Goal: Task Accomplishment & Management: Use online tool/utility

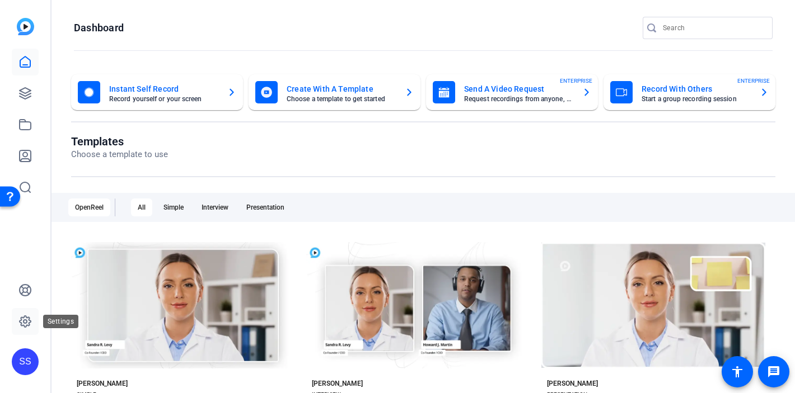
click at [24, 320] on icon at bounding box center [25, 321] width 3 height 3
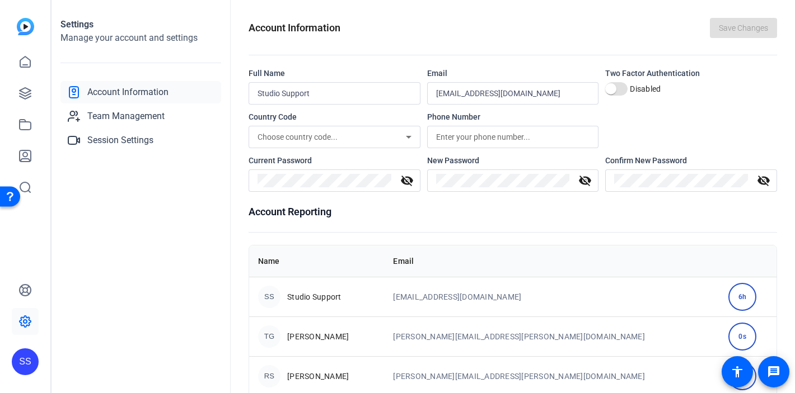
click at [29, 365] on div "SS" at bounding box center [25, 362] width 27 height 27
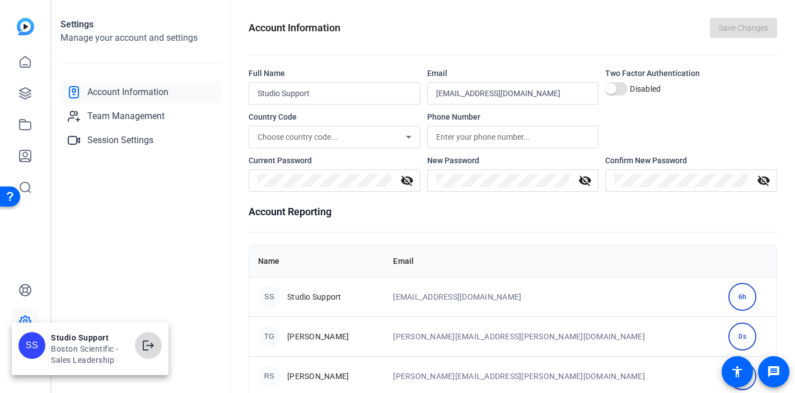
click at [144, 343] on mat-icon "logout" at bounding box center [148, 345] width 13 height 13
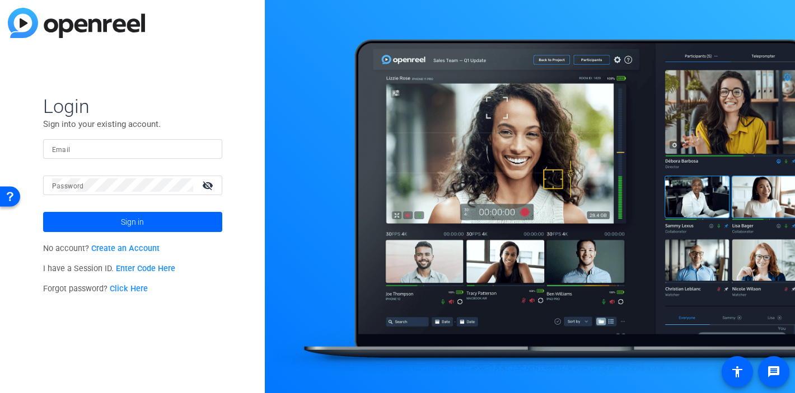
click at [212, 150] on div at bounding box center [132, 149] width 161 height 20
click at [205, 151] on img at bounding box center [204, 148] width 8 height 13
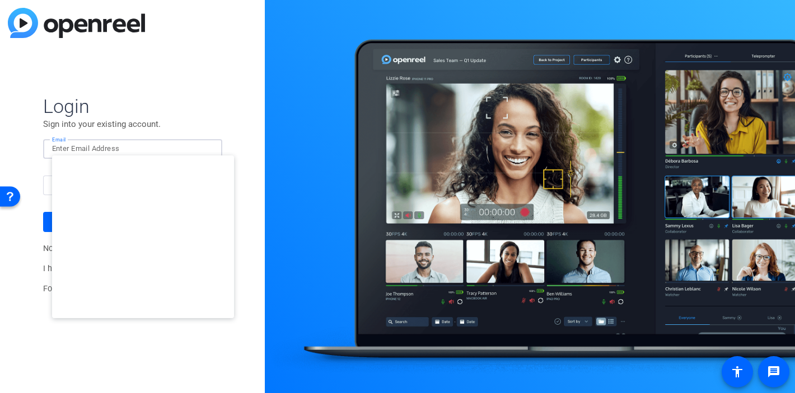
type input "studiosupport+3@openreel.com"
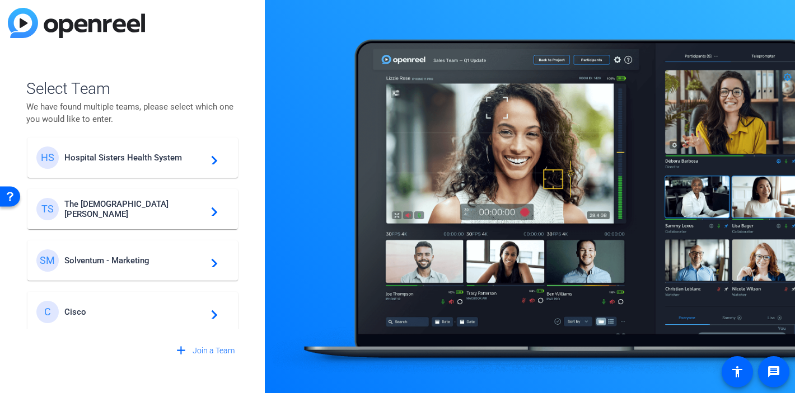
scroll to position [321, 0]
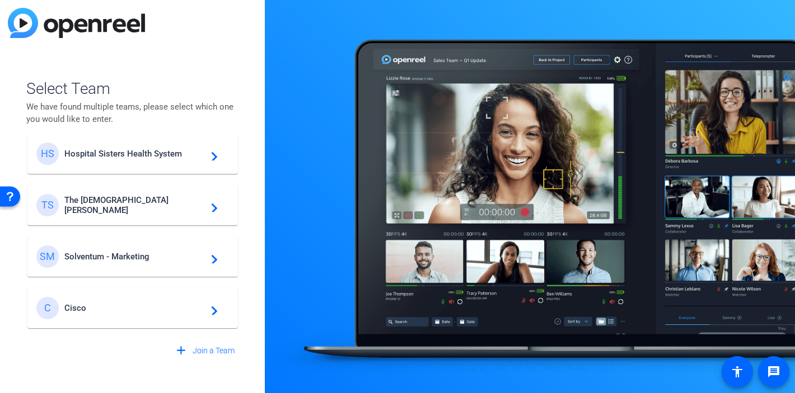
click at [106, 306] on span "Cisco" at bounding box center [134, 308] width 140 height 10
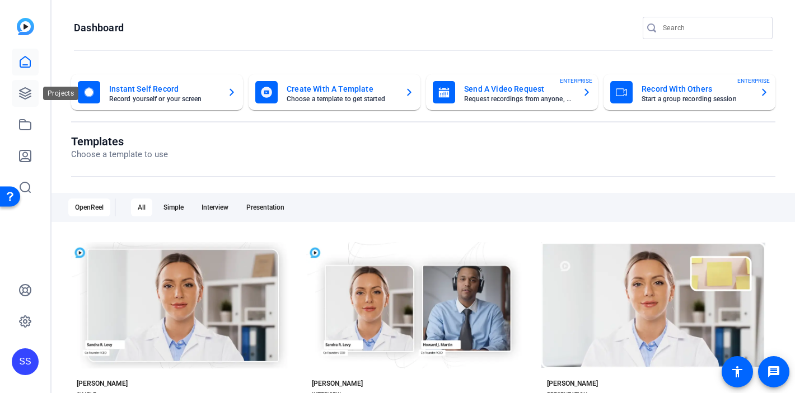
click at [29, 91] on icon at bounding box center [24, 93] width 13 height 13
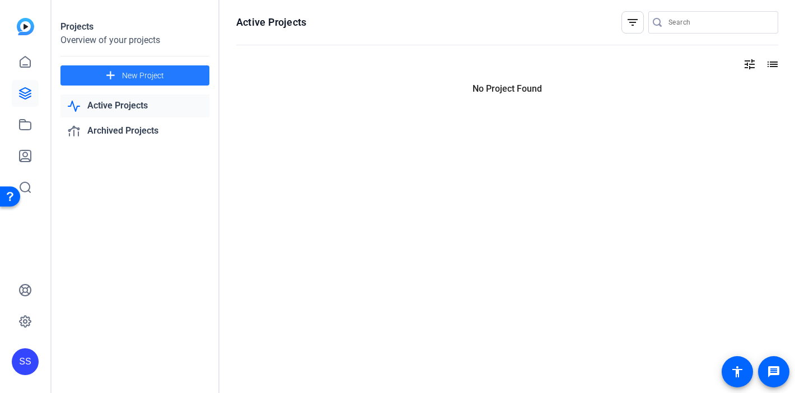
click at [140, 75] on span "New Project" at bounding box center [143, 76] width 42 height 12
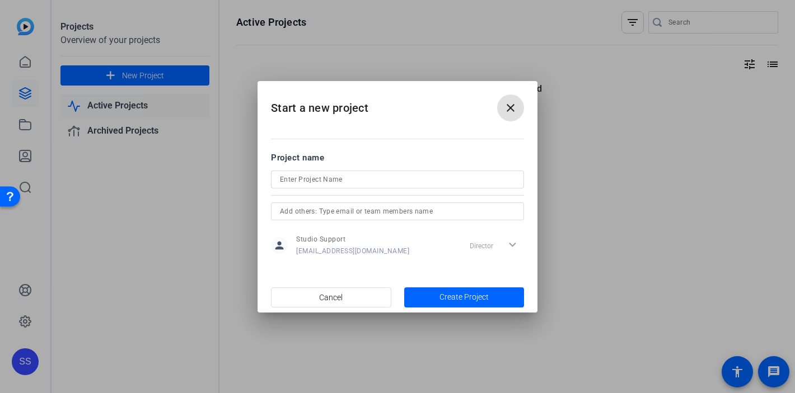
click at [329, 180] on input at bounding box center [397, 179] width 235 height 13
type input "Dave's Message"
click at [459, 297] on span "Create Project" at bounding box center [463, 298] width 49 height 12
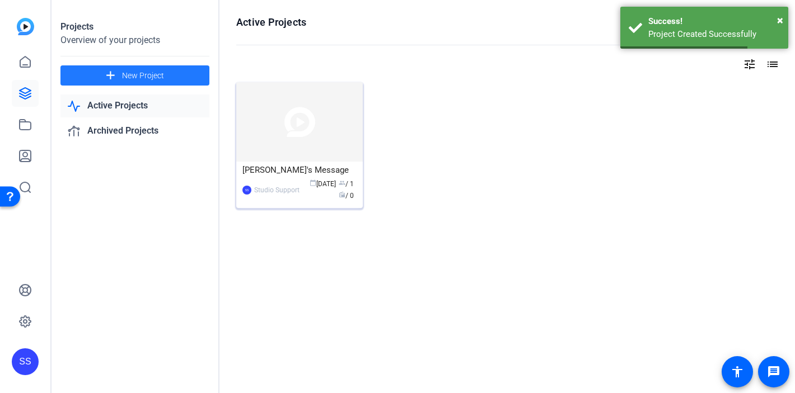
click at [271, 167] on div "Dave's Message" at bounding box center [299, 170] width 114 height 17
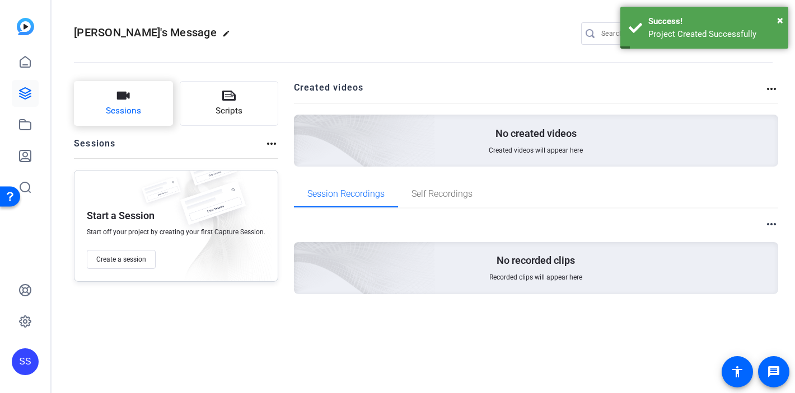
click at [113, 98] on button "Sessions" at bounding box center [123, 103] width 99 height 45
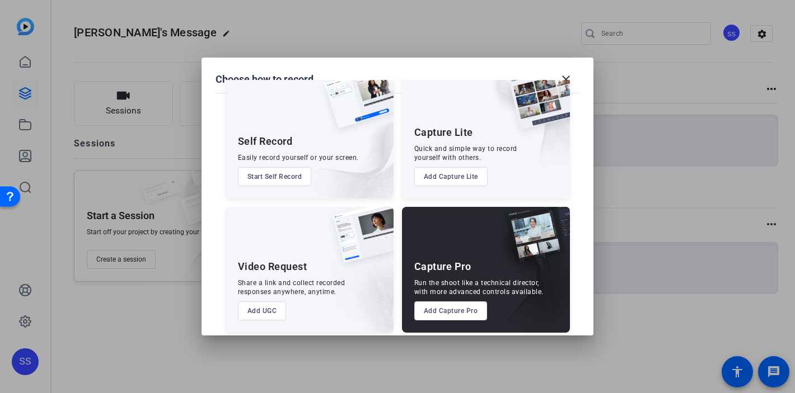
scroll to position [38, 0]
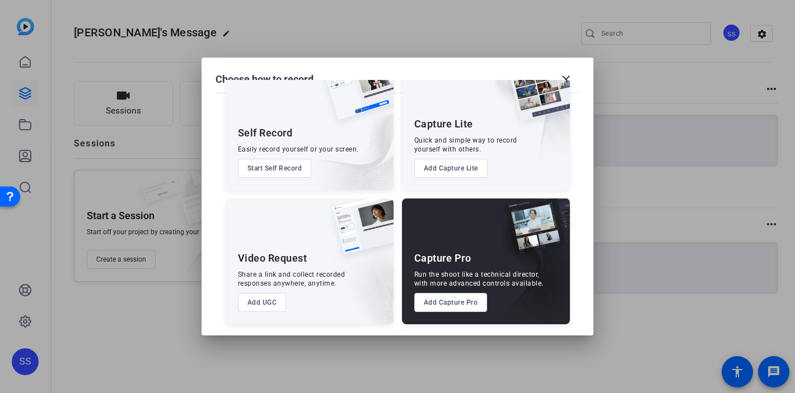
click at [441, 299] on button "Add Capture Pro" at bounding box center [450, 302] width 73 height 19
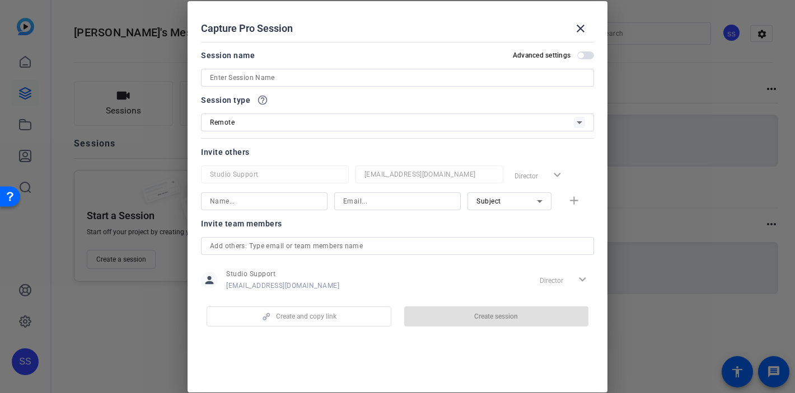
click at [268, 78] on input at bounding box center [397, 77] width 375 height 13
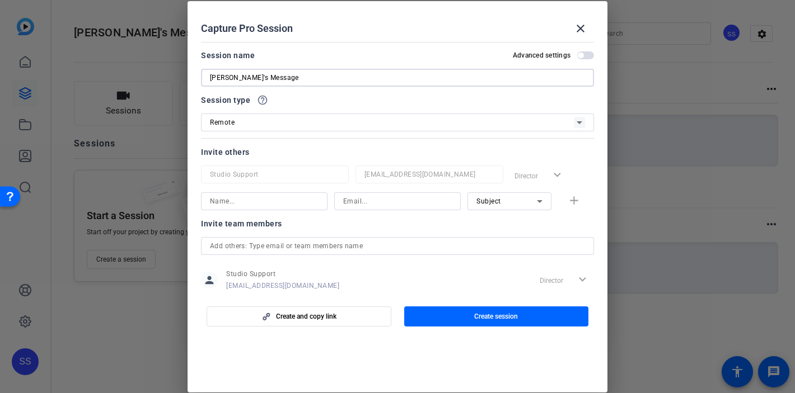
type input "Dave's Message"
click at [321, 250] on input "text" at bounding box center [397, 246] width 375 height 13
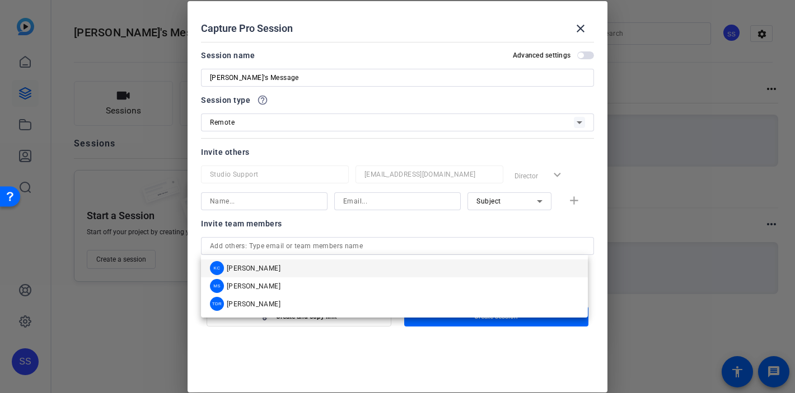
click at [364, 234] on div "Invite team members person Studio Support studiosupport+3@openreel.com Director…" at bounding box center [397, 261] width 393 height 88
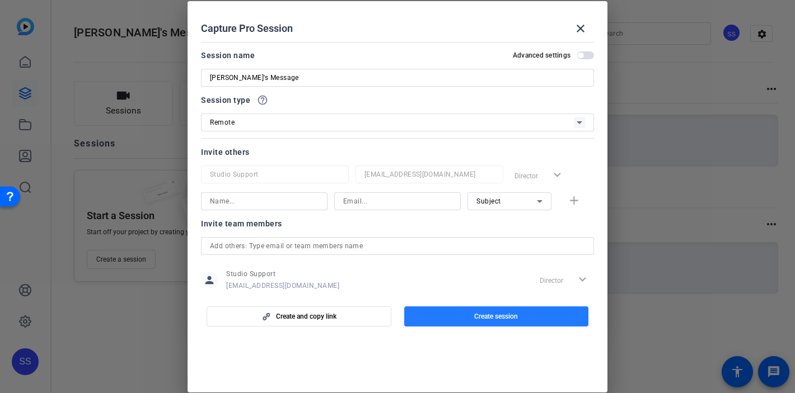
click at [488, 320] on span "Create session" at bounding box center [496, 316] width 44 height 9
